Goal: Transaction & Acquisition: Purchase product/service

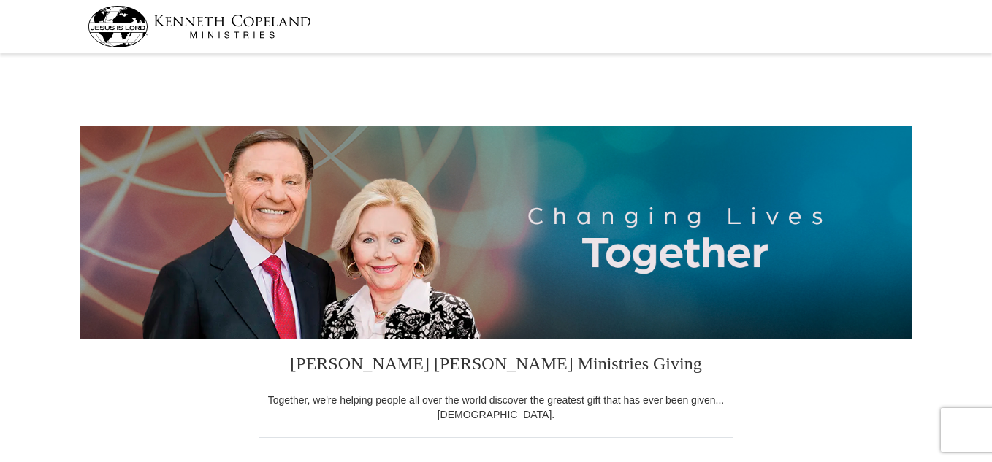
select select "FL"
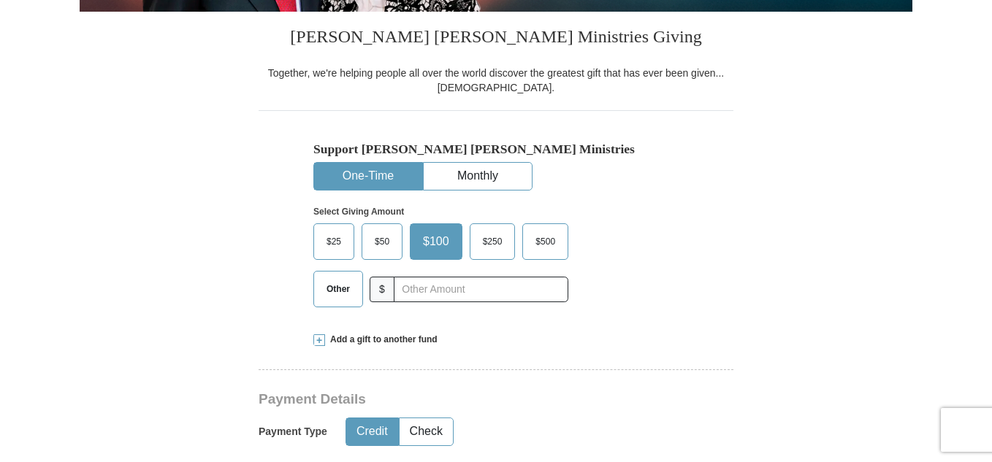
scroll to position [442, 0]
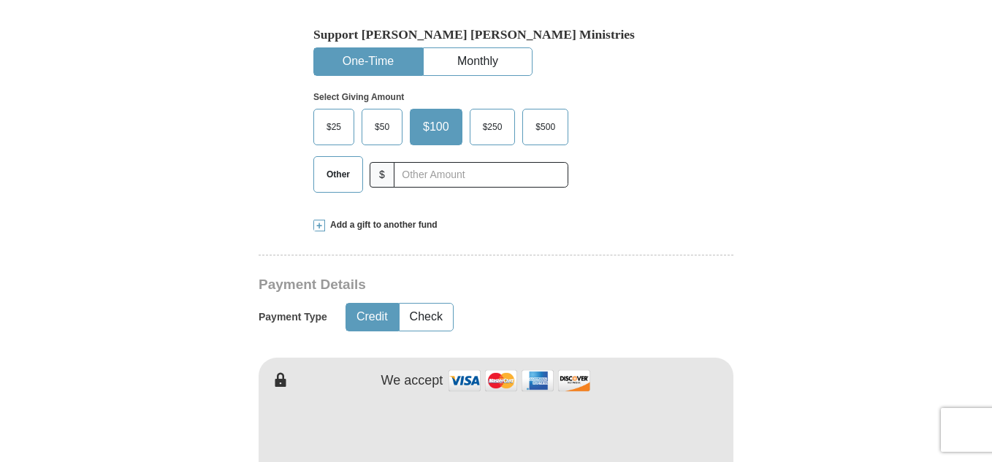
click at [334, 175] on span "Other" at bounding box center [338, 175] width 38 height 22
click at [0, 0] on input "Other" at bounding box center [0, 0] width 0 height 0
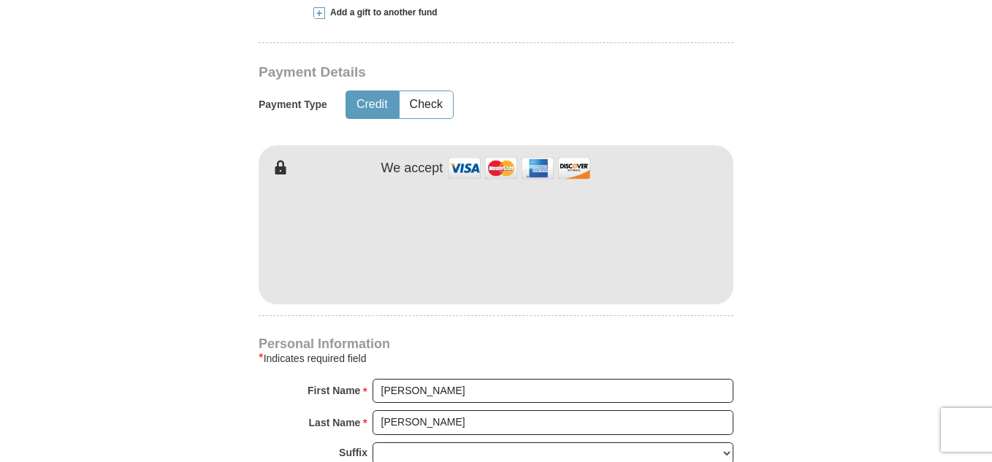
scroll to position [647, 0]
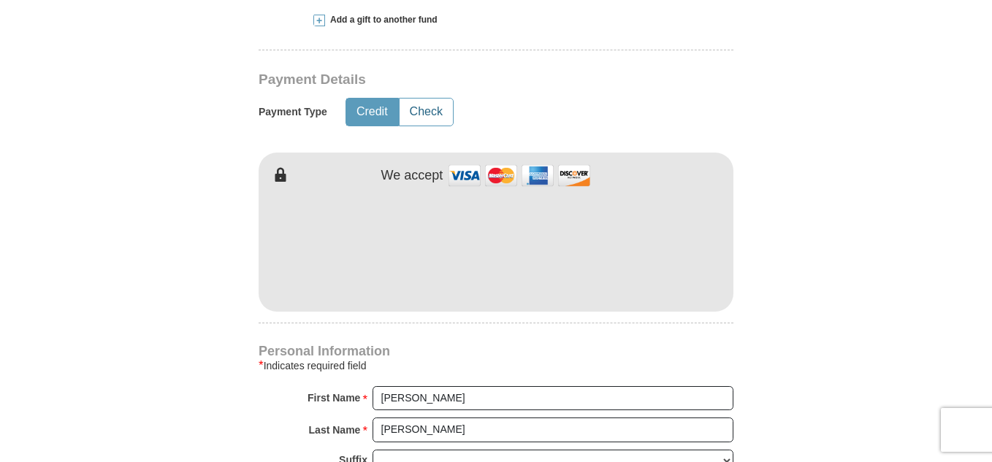
type input "38.86"
click at [423, 112] on button "Check" at bounding box center [425, 112] width 53 height 27
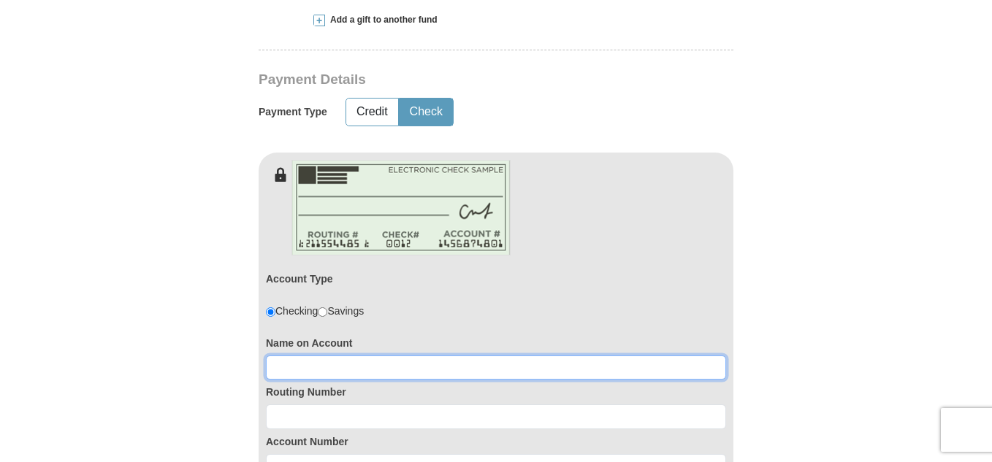
click at [451, 372] on input at bounding box center [496, 368] width 460 height 25
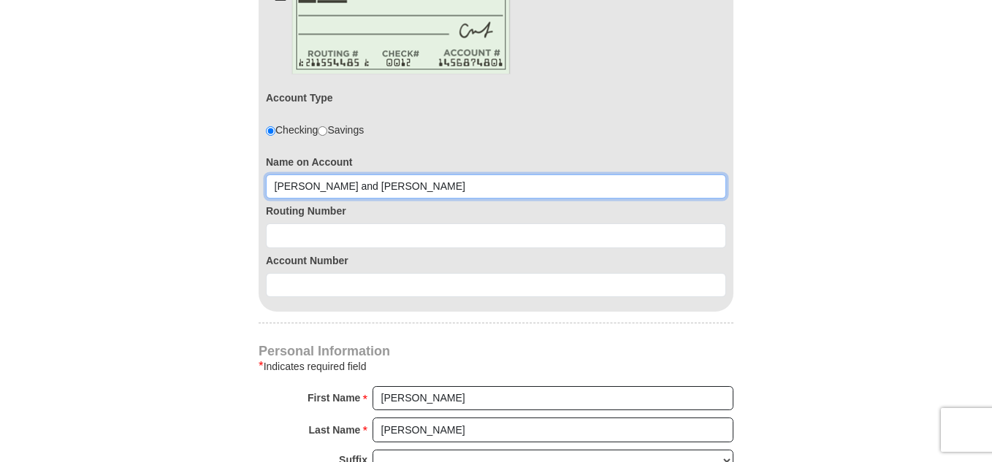
scroll to position [832, 0]
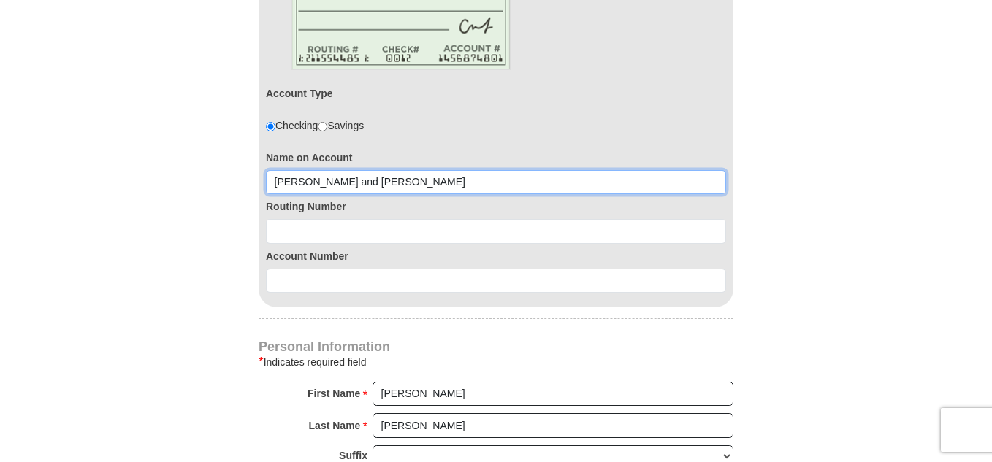
type input "[PERSON_NAME] and [PERSON_NAME]"
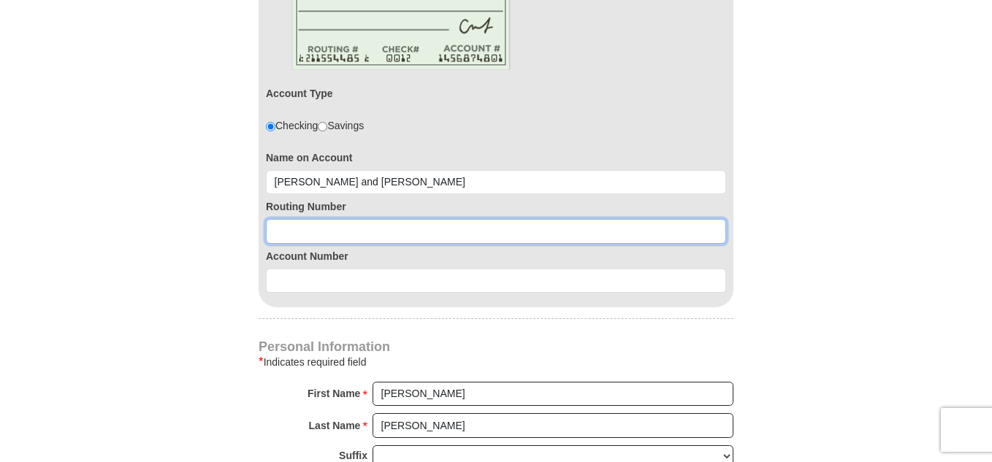
click at [368, 237] on input at bounding box center [496, 231] width 460 height 25
type input "067005158"
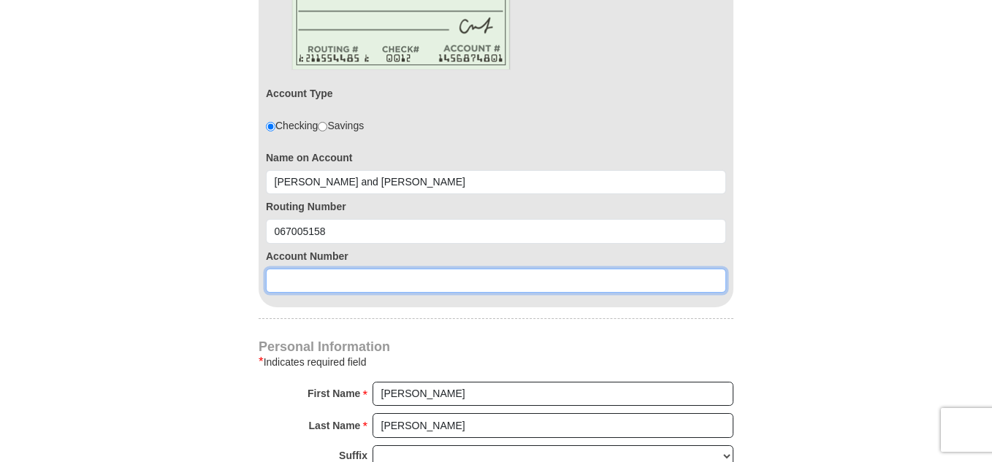
click at [347, 287] on input at bounding box center [496, 281] width 460 height 25
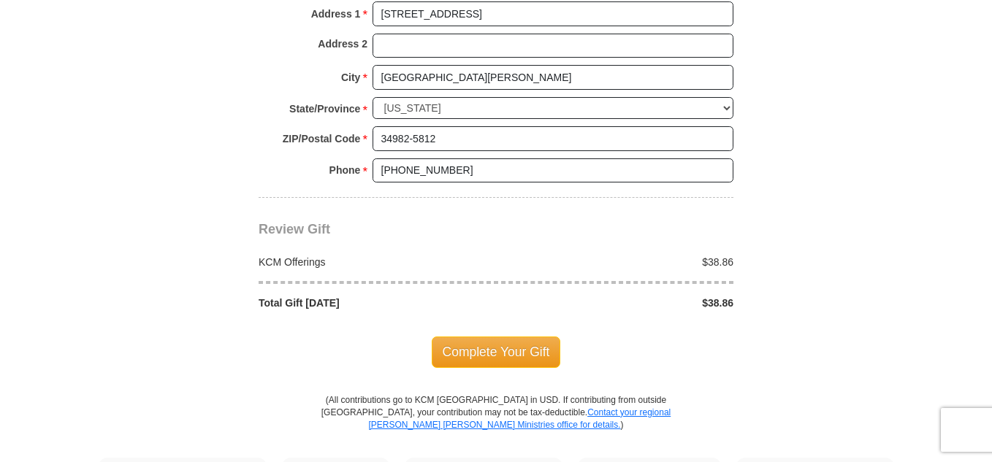
scroll to position [1398, 0]
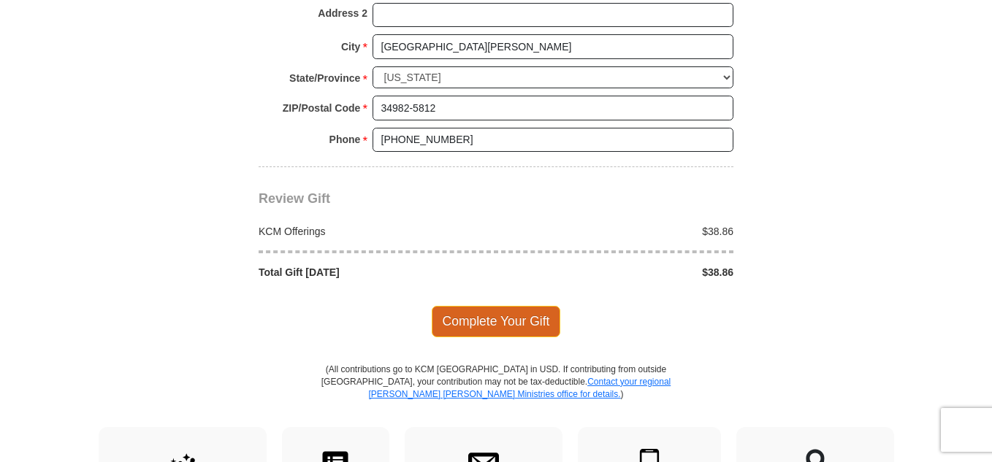
type input "4131107296"
click at [508, 318] on span "Complete Your Gift" at bounding box center [496, 321] width 129 height 31
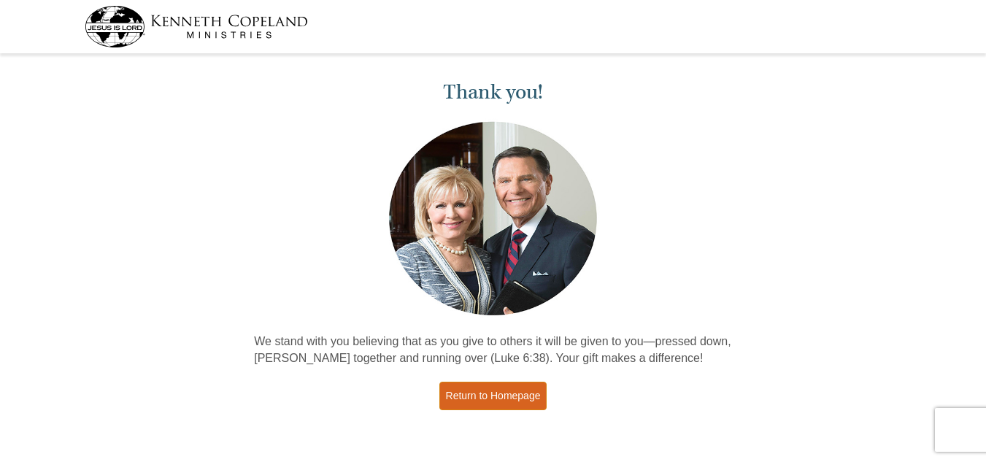
click at [478, 395] on link "Return to Homepage" at bounding box center [494, 396] width 108 height 28
